Goal: Transaction & Acquisition: Purchase product/service

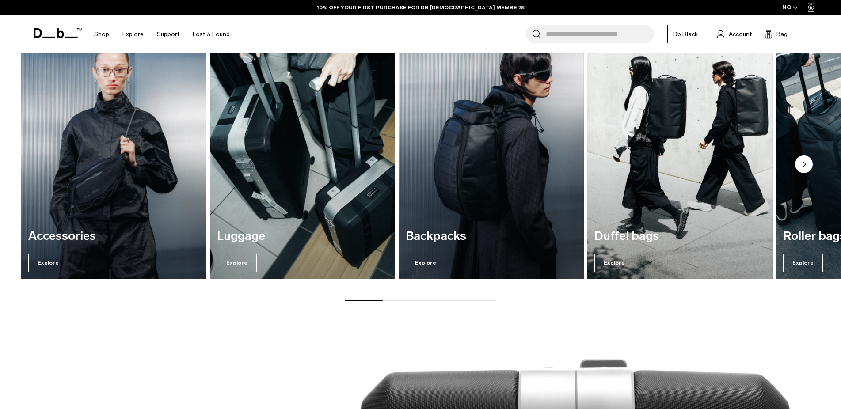
scroll to position [1318, 0]
click at [427, 263] on span "Explore" at bounding box center [426, 263] width 40 height 19
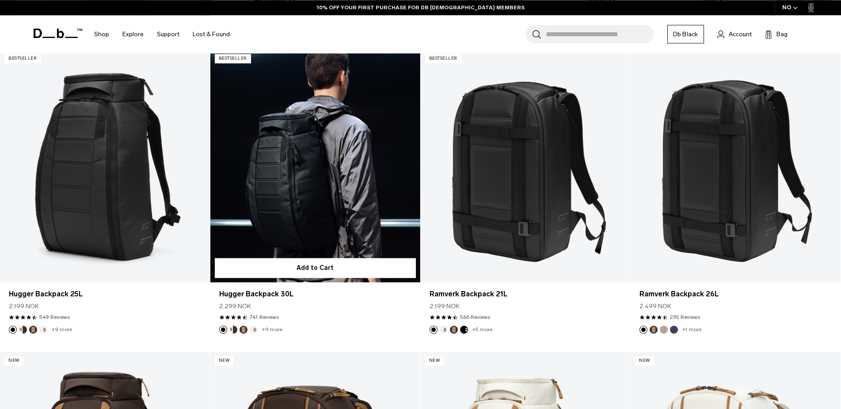
scroll to position [180, 0]
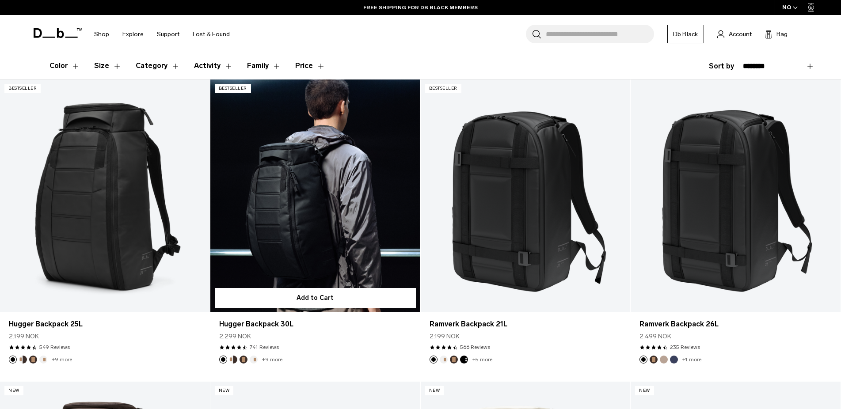
click at [356, 238] on link "Hugger Backpack 30L" at bounding box center [315, 196] width 210 height 233
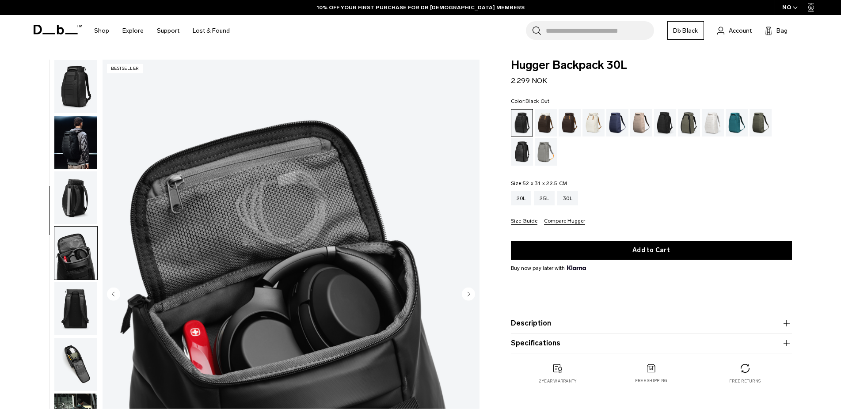
click at [65, 282] on img "button" at bounding box center [75, 308] width 43 height 53
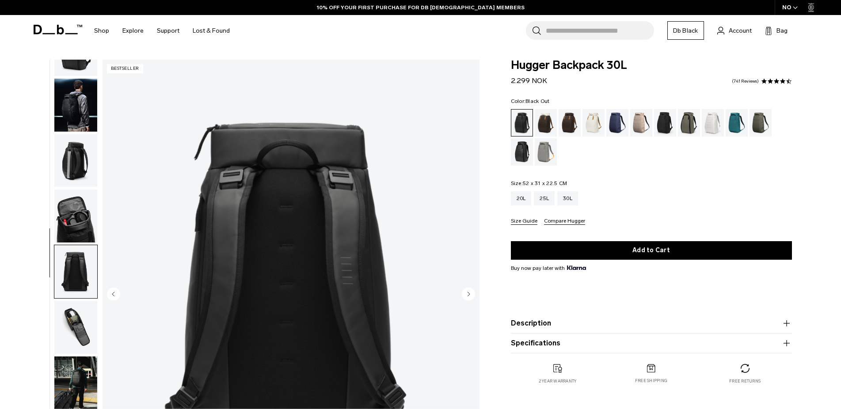
click at [72, 301] on img "button" at bounding box center [75, 327] width 43 height 53
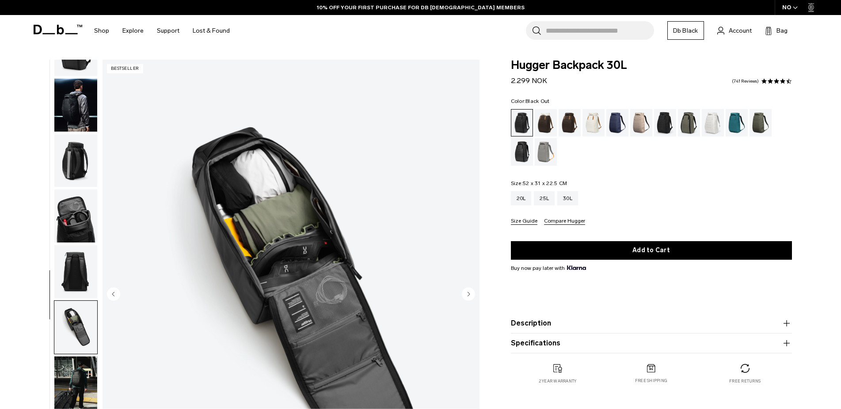
click at [67, 357] on img "button" at bounding box center [75, 383] width 43 height 53
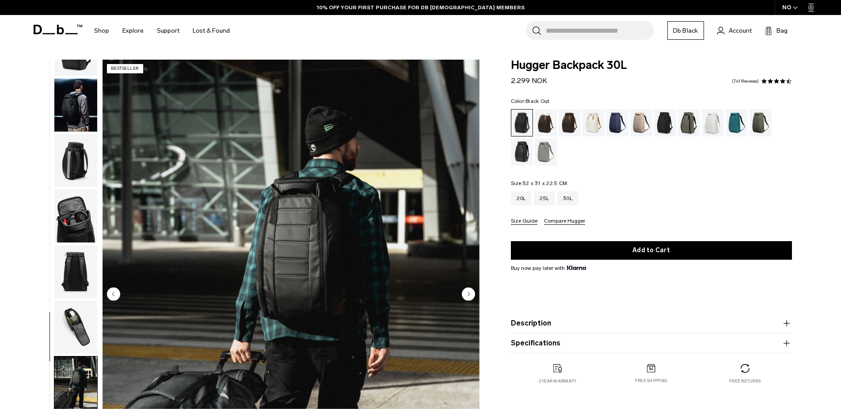
click at [78, 301] on img "button" at bounding box center [75, 327] width 43 height 53
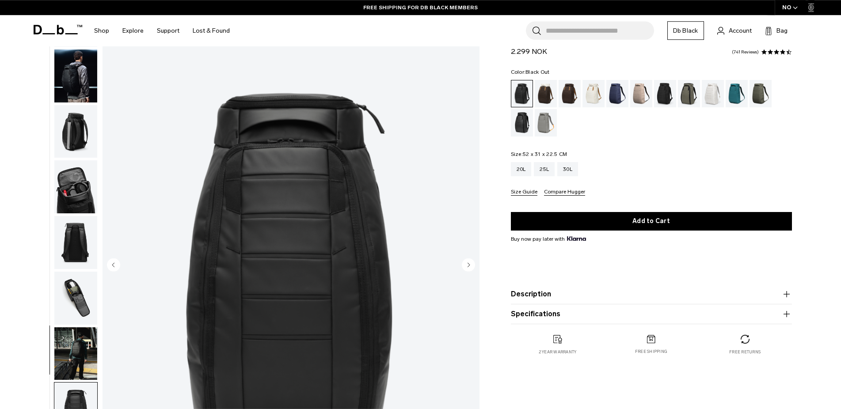
scroll to position [90, 0]
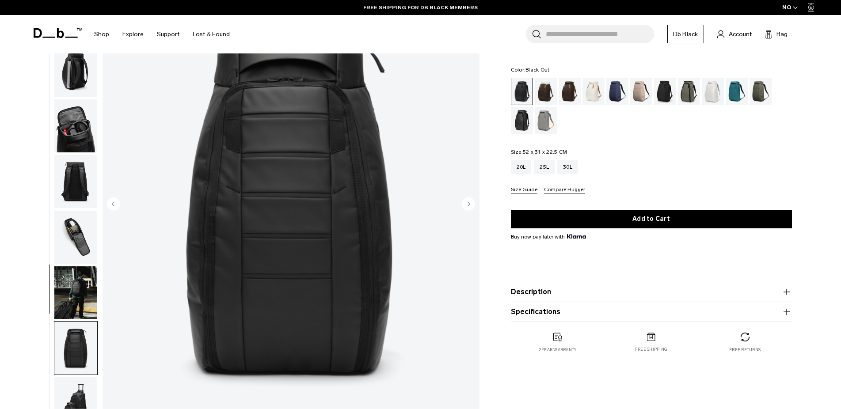
click at [80, 378] on img "button" at bounding box center [75, 404] width 43 height 53
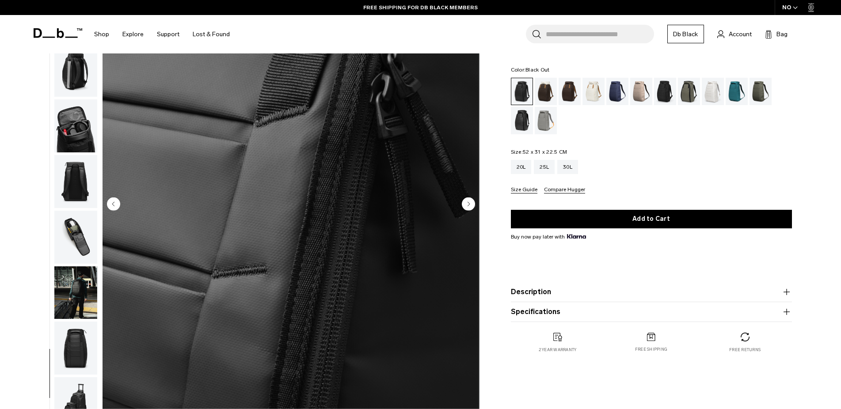
scroll to position [135, 0]
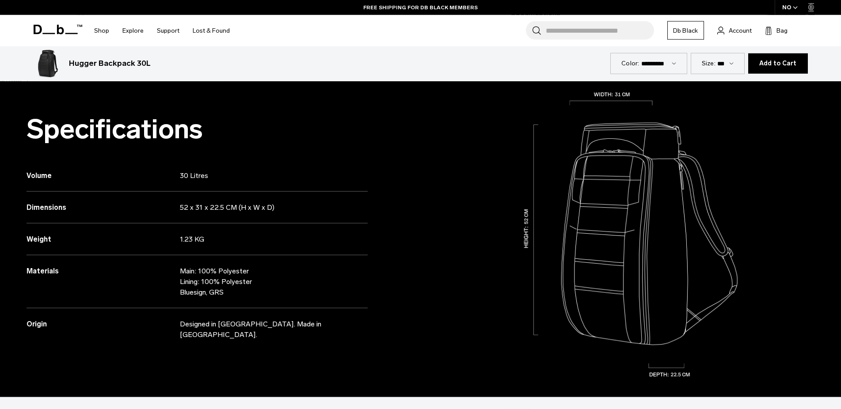
scroll to position [451, 0]
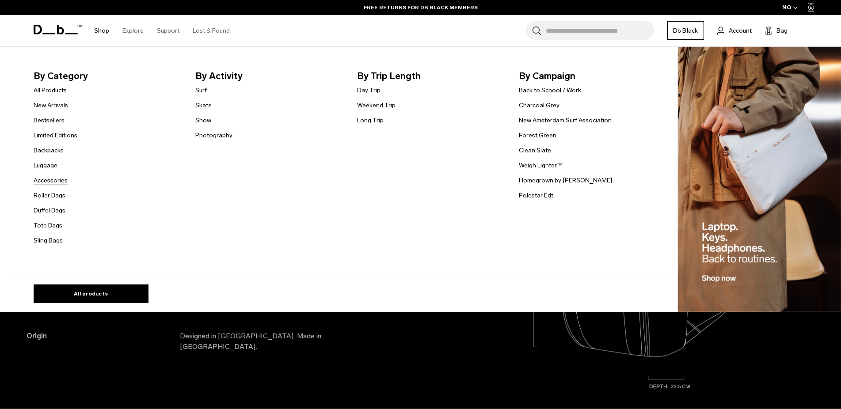
click at [56, 183] on link "Accessories" at bounding box center [51, 180] width 34 height 9
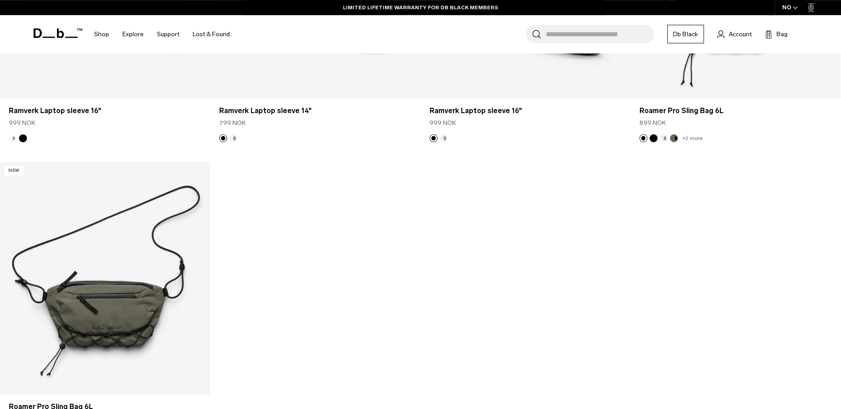
scroll to position [3292, 0]
